Goal: Use online tool/utility: Utilize a website feature to perform a specific function

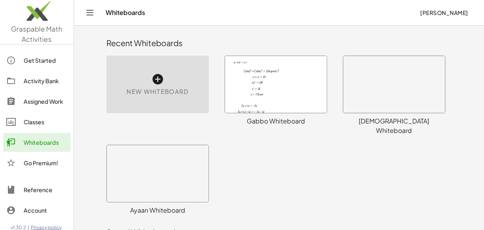
click at [156, 79] on icon at bounding box center [157, 79] width 13 height 13
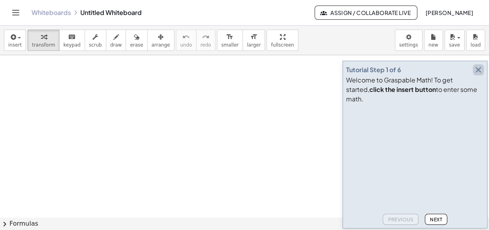
click at [478, 74] on icon "button" at bounding box center [478, 69] width 9 height 9
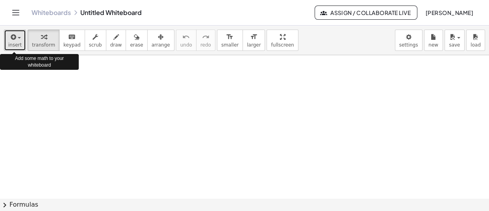
click at [20, 36] on button "insert" at bounding box center [15, 40] width 22 height 21
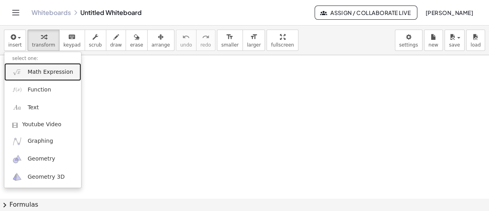
click at [47, 69] on span "Math Expression" at bounding box center [50, 72] width 45 height 8
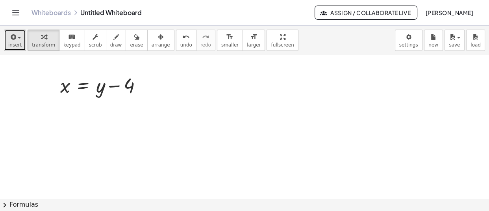
click at [11, 39] on icon "button" at bounding box center [12, 36] width 7 height 9
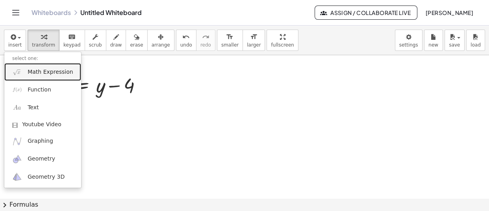
click at [51, 76] on link "Math Expression" at bounding box center [42, 72] width 77 height 18
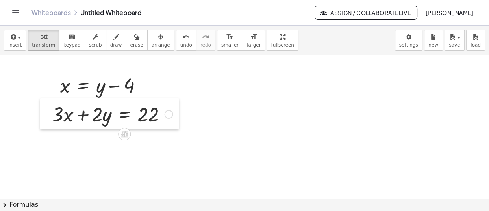
drag, startPoint x: 210, startPoint y: 86, endPoint x: 48, endPoint y: 115, distance: 165.1
click at [48, 115] on div at bounding box center [46, 113] width 12 height 31
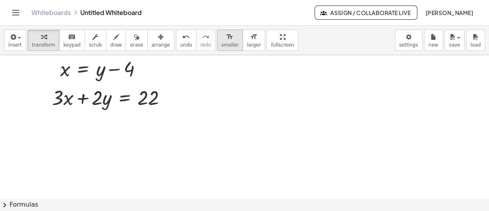
click at [221, 38] on div "format_size" at bounding box center [229, 36] width 17 height 9
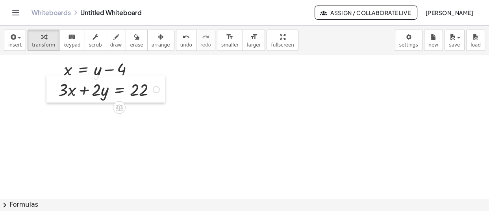
drag, startPoint x: 62, startPoint y: 97, endPoint x: 57, endPoint y: 89, distance: 9.7
click at [57, 89] on div at bounding box center [52, 88] width 12 height 27
click at [58, 70] on div at bounding box center [59, 67] width 12 height 27
click at [244, 126] on div at bounding box center [244, 201] width 489 height 324
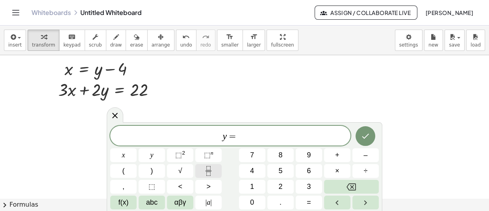
click at [211, 172] on icon "Fraction" at bounding box center [209, 171] width 10 height 10
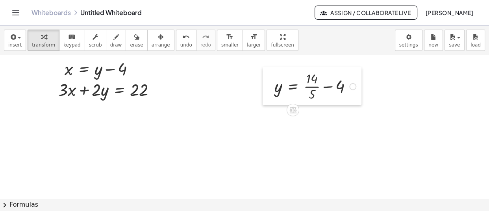
drag, startPoint x: 251, startPoint y: 150, endPoint x: 269, endPoint y: 90, distance: 62.3
click at [269, 90] on div at bounding box center [269, 86] width 12 height 38
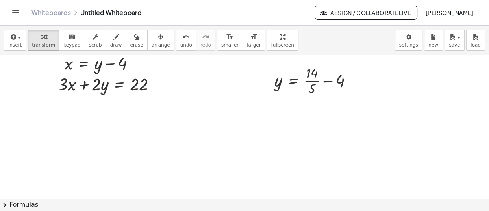
scroll to position [22, 0]
click at [354, 80] on div at bounding box center [352, 80] width 7 height 7
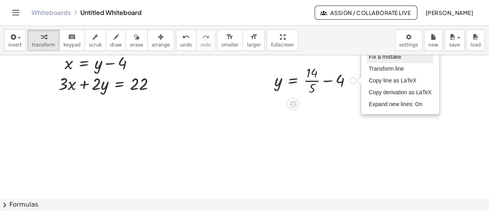
click at [378, 61] on li "Fix a mistake" at bounding box center [400, 57] width 67 height 12
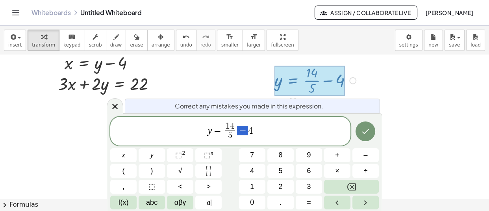
drag, startPoint x: 243, startPoint y: 130, endPoint x: 235, endPoint y: 130, distance: 7.1
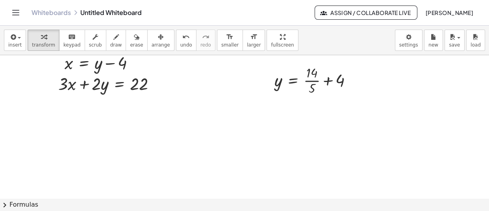
click at [306, 150] on div at bounding box center [244, 195] width 489 height 324
drag, startPoint x: 315, startPoint y: 167, endPoint x: 274, endPoint y: 106, distance: 73.6
click at [274, 106] on div at bounding box center [271, 108] width 12 height 38
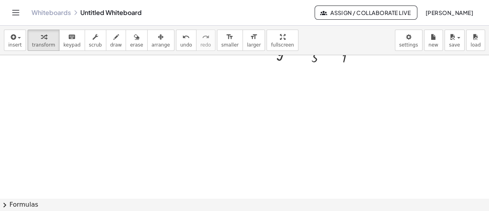
scroll to position [82, 0]
click at [136, 128] on div at bounding box center [244, 136] width 489 height 324
drag, startPoint x: 137, startPoint y: 144, endPoint x: 63, endPoint y: 75, distance: 101.1
click at [65, 75] on div at bounding box center [71, 78] width 12 height 27
click at [120, 130] on div at bounding box center [244, 136] width 489 height 324
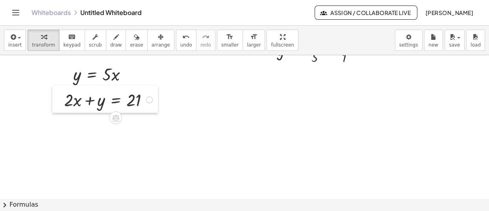
drag, startPoint x: 124, startPoint y: 144, endPoint x: 57, endPoint y: 99, distance: 80.9
click at [57, 99] on div at bounding box center [58, 98] width 12 height 27
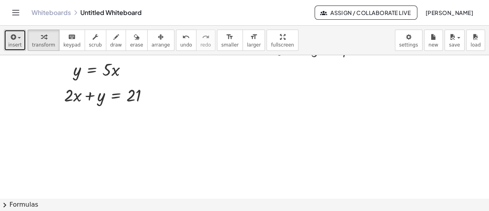
click at [15, 43] on span "insert" at bounding box center [14, 45] width 13 height 6
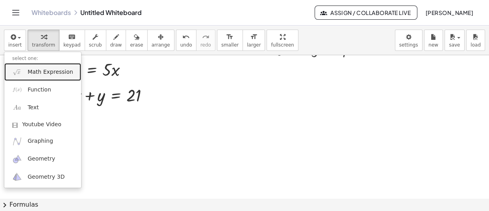
click at [51, 71] on span "Math Expression" at bounding box center [50, 72] width 45 height 8
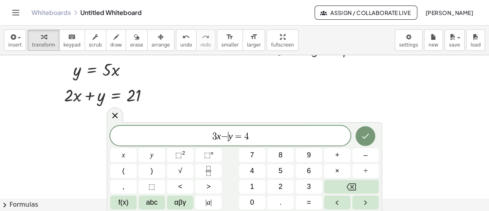
click at [230, 137] on var "y" at bounding box center [230, 136] width 4 height 10
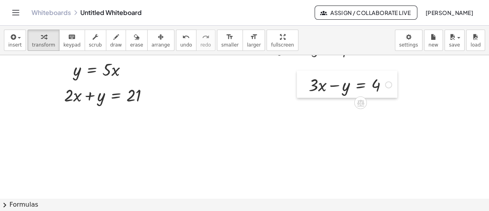
drag, startPoint x: 217, startPoint y: 100, endPoint x: 307, endPoint y: 86, distance: 91.2
click at [307, 86] on div at bounding box center [303, 83] width 12 height 27
click at [11, 36] on icon "button" at bounding box center [12, 36] width 7 height 9
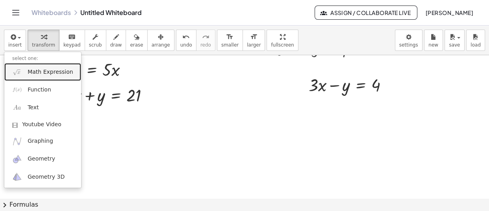
click at [43, 76] on link "Math Expression" at bounding box center [42, 72] width 77 height 18
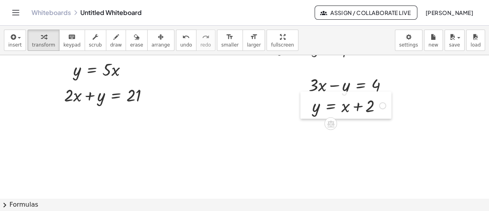
drag, startPoint x: 213, startPoint y: 128, endPoint x: 307, endPoint y: 106, distance: 96.1
click at [307, 106] on div at bounding box center [306, 104] width 12 height 27
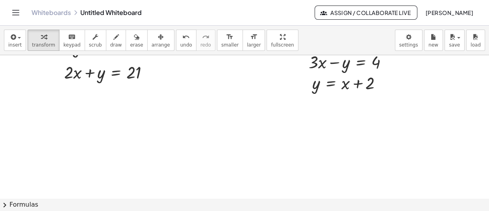
scroll to position [118, 0]
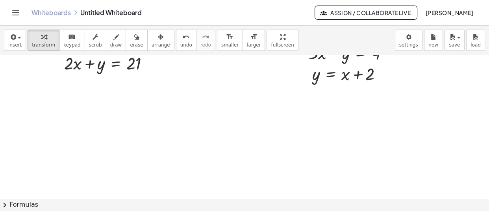
click at [39, 166] on div at bounding box center [244, 99] width 489 height 324
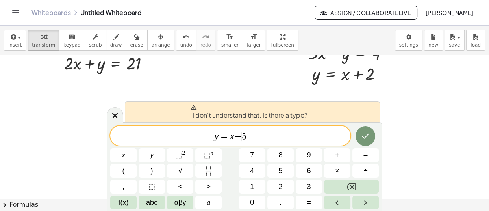
click at [241, 137] on span "y = x − ​ 5" at bounding box center [230, 136] width 240 height 11
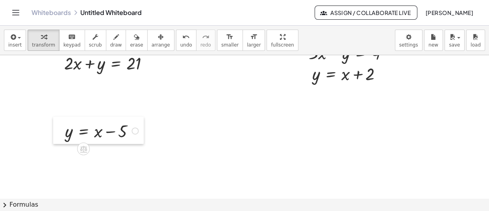
drag, startPoint x: 49, startPoint y: 183, endPoint x: 63, endPoint y: 134, distance: 51.1
click at [63, 134] on div at bounding box center [59, 130] width 12 height 27
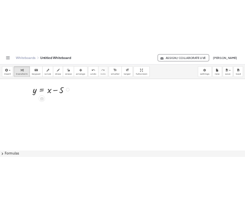
scroll to position [172, 0]
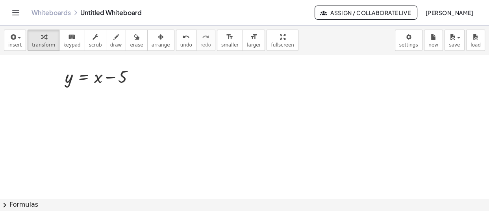
click at [59, 115] on div at bounding box center [244, 45] width 489 height 324
drag, startPoint x: 69, startPoint y: 130, endPoint x: 60, endPoint y: 100, distance: 31.6
click at [60, 100] on div at bounding box center [56, 98] width 12 height 27
click at [353, 99] on div at bounding box center [244, 45] width 489 height 324
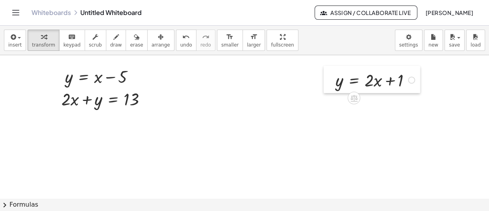
drag, startPoint x: 354, startPoint y: 122, endPoint x: 324, endPoint y: 89, distance: 44.6
click at [324, 89] on div at bounding box center [330, 79] width 12 height 27
click at [237, 146] on div at bounding box center [244, 45] width 489 height 324
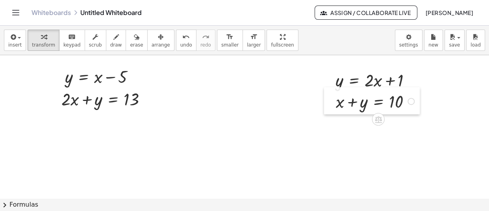
drag, startPoint x: 241, startPoint y: 162, endPoint x: 328, endPoint y: 102, distance: 105.4
click at [328, 102] on div at bounding box center [330, 100] width 12 height 27
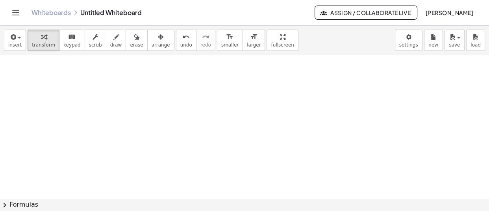
scroll to position [232, 0]
click at [157, 154] on div at bounding box center [244, 38] width 489 height 430
drag, startPoint x: 162, startPoint y: 169, endPoint x: 69, endPoint y: 80, distance: 129.2
click at [69, 80] on div at bounding box center [73, 80] width 12 height 27
click at [113, 142] on div at bounding box center [244, 38] width 489 height 430
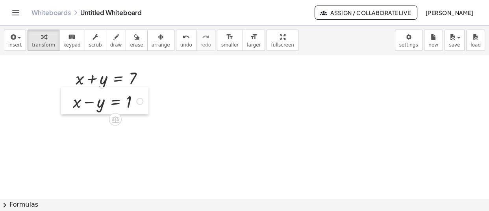
drag, startPoint x: 120, startPoint y: 160, endPoint x: 70, endPoint y: 105, distance: 73.9
click at [70, 105] on div at bounding box center [67, 100] width 12 height 27
click at [280, 179] on div at bounding box center [244, 38] width 489 height 430
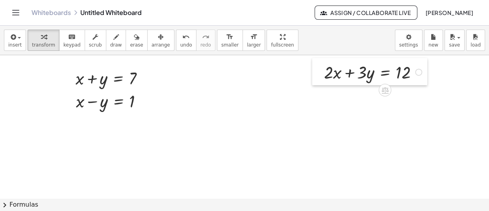
drag, startPoint x: 285, startPoint y: 193, endPoint x: 318, endPoint y: 72, distance: 125.1
click at [318, 72] on div at bounding box center [318, 71] width 12 height 27
click at [240, 134] on div at bounding box center [244, 38] width 489 height 430
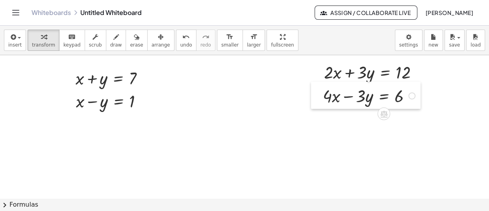
drag, startPoint x: 248, startPoint y: 150, endPoint x: 319, endPoint y: 98, distance: 88.4
click at [319, 98] on div at bounding box center [317, 95] width 12 height 27
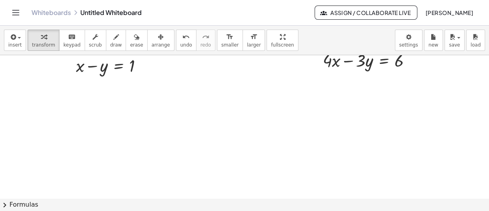
scroll to position [268, 0]
click at [24, 133] on div at bounding box center [244, 2] width 489 height 430
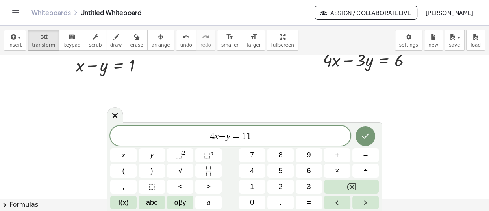
click at [225, 138] on span "−" at bounding box center [222, 136] width 7 height 9
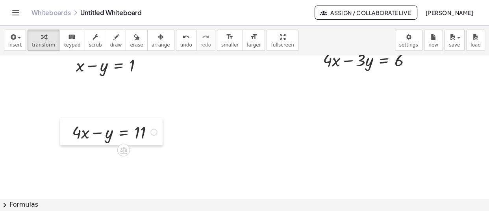
drag, startPoint x: 32, startPoint y: 150, endPoint x: 68, endPoint y: 134, distance: 39.7
click at [68, 134] on div at bounding box center [66, 131] width 12 height 27
click at [182, 178] on div at bounding box center [244, 2] width 489 height 430
drag, startPoint x: 193, startPoint y: 191, endPoint x: 71, endPoint y: 154, distance: 127.2
click at [71, 154] on div at bounding box center [66, 154] width 12 height 27
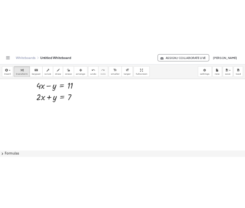
scroll to position [330, 0]
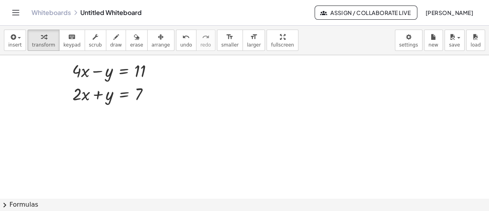
click at [397, 155] on div at bounding box center [244, 12] width 489 height 573
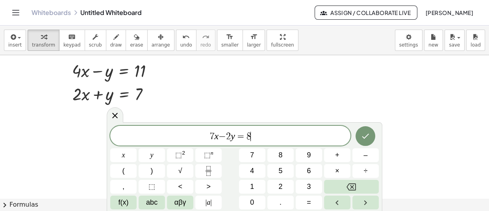
click at [228, 134] on span "2" at bounding box center [228, 136] width 5 height 9
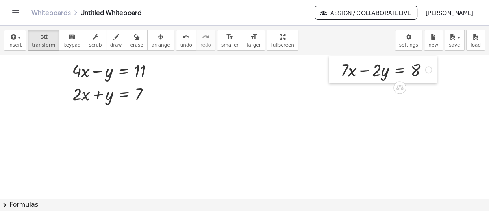
drag, startPoint x: 407, startPoint y: 167, endPoint x: 338, endPoint y: 67, distance: 121.2
click at [338, 67] on div at bounding box center [335, 69] width 12 height 27
click at [258, 126] on div at bounding box center [254, 12] width 508 height 573
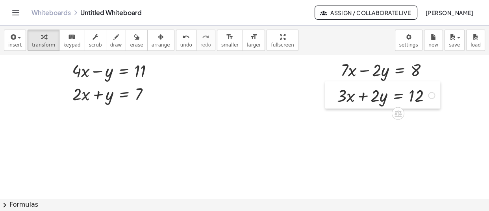
drag, startPoint x: 262, startPoint y: 143, endPoint x: 330, endPoint y: 98, distance: 81.5
click at [330, 98] on div at bounding box center [331, 94] width 12 height 27
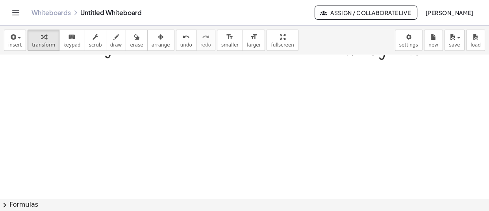
scroll to position [376, 0]
drag, startPoint x: 60, startPoint y: 161, endPoint x: 56, endPoint y: 113, distance: 47.8
click at [56, 113] on div at bounding box center [56, 109] width 12 height 27
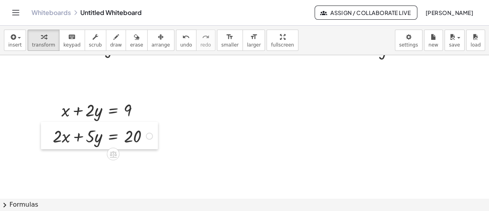
drag, startPoint x: 153, startPoint y: 183, endPoint x: 51, endPoint y: 137, distance: 111.9
click at [51, 137] on div at bounding box center [47, 135] width 12 height 27
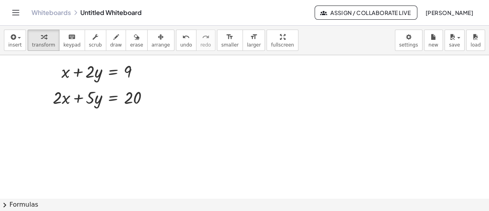
scroll to position [415, 0]
click at [58, 73] on div at bounding box center [56, 66] width 12 height 27
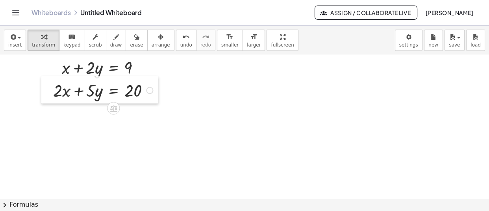
drag, startPoint x: 51, startPoint y: 97, endPoint x: 52, endPoint y: 90, distance: 6.7
click at [52, 90] on div at bounding box center [47, 89] width 12 height 27
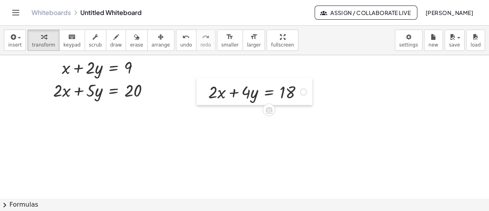
drag, startPoint x: 181, startPoint y: 189, endPoint x: 206, endPoint y: 93, distance: 99.3
click at [206, 93] on div at bounding box center [202, 91] width 12 height 27
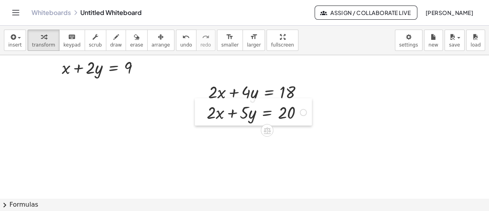
drag, startPoint x: 49, startPoint y: 89, endPoint x: 202, endPoint y: 111, distance: 155.1
click at [202, 111] on div at bounding box center [201, 111] width 12 height 27
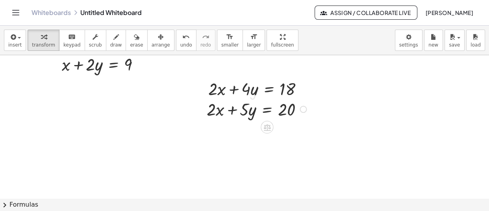
scroll to position [419, 0]
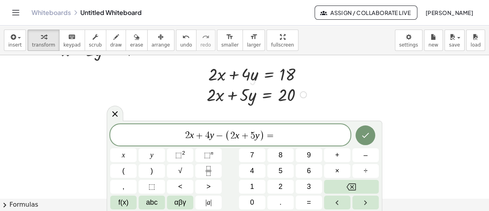
scroll to position [434, 0]
drag, startPoint x: 224, startPoint y: 137, endPoint x: 216, endPoint y: 135, distance: 7.7
click at [284, 135] on span "2 x + 4 y − ( 2 x + 5 y ) = ​" at bounding box center [230, 135] width 240 height 13
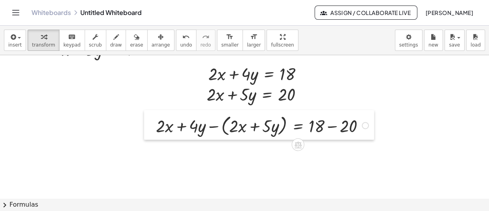
drag, startPoint x: 186, startPoint y: 151, endPoint x: 149, endPoint y: 123, distance: 45.8
click at [149, 123] on div at bounding box center [150, 125] width 12 height 30
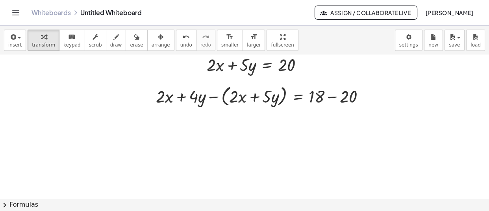
scroll to position [491, 0]
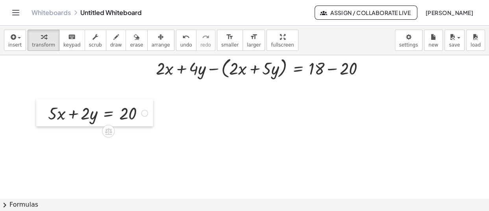
drag, startPoint x: 83, startPoint y: 173, endPoint x: 44, endPoint y: 110, distance: 73.7
click at [44, 110] on div at bounding box center [42, 112] width 12 height 27
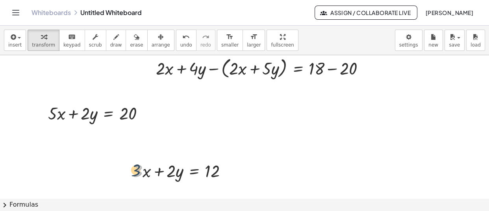
drag, startPoint x: 133, startPoint y: 173, endPoint x: 128, endPoint y: 170, distance: 6.0
click at [128, 170] on div "· 3 + · 3 · x + · 2 · y = 12" at bounding box center [178, 169] width 115 height 27
click at [128, 170] on div at bounding box center [127, 169] width 12 height 27
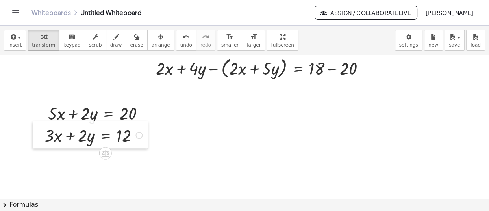
drag, startPoint x: 128, startPoint y: 170, endPoint x: 39, endPoint y: 135, distance: 95.4
click at [39, 135] on div at bounding box center [39, 134] width 12 height 27
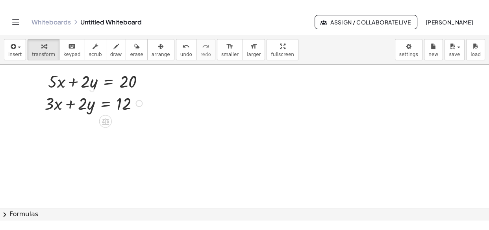
scroll to position [534, 0]
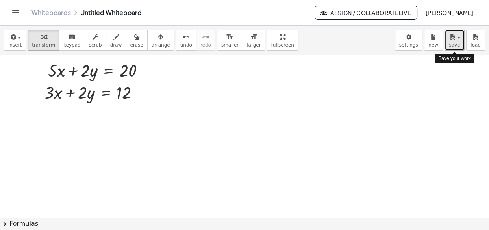
click at [455, 39] on icon "button" at bounding box center [452, 36] width 7 height 9
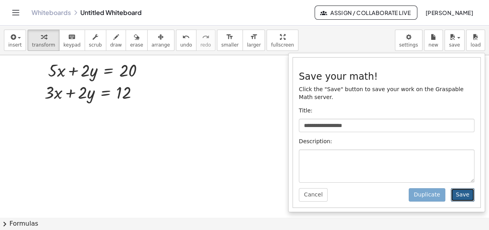
click at [462, 188] on button "Save" at bounding box center [463, 194] width 24 height 13
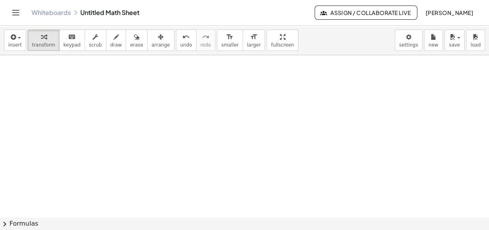
scroll to position [584, 0]
